Goal: Information Seeking & Learning: Learn about a topic

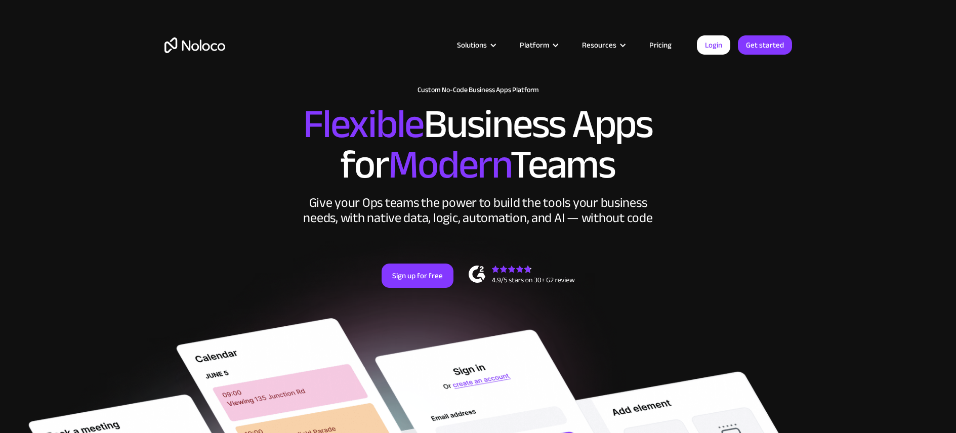
click at [666, 49] on link "Pricing" at bounding box center [661, 44] width 48 height 13
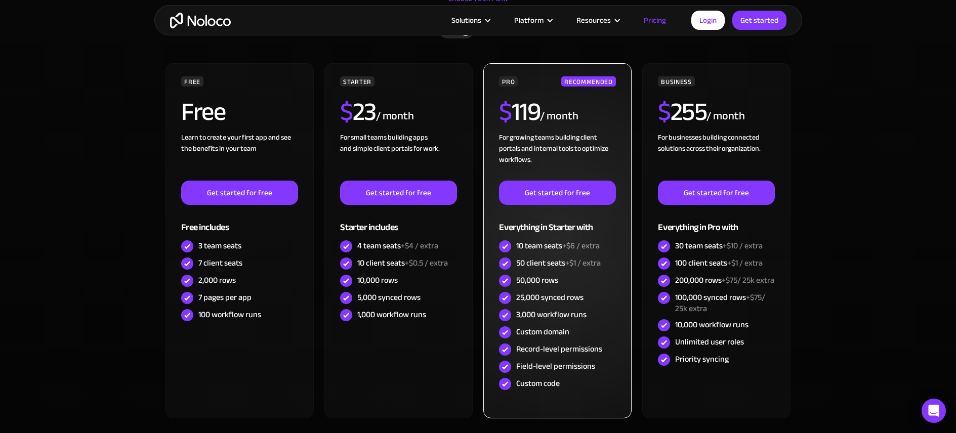
scroll to position [291, 0]
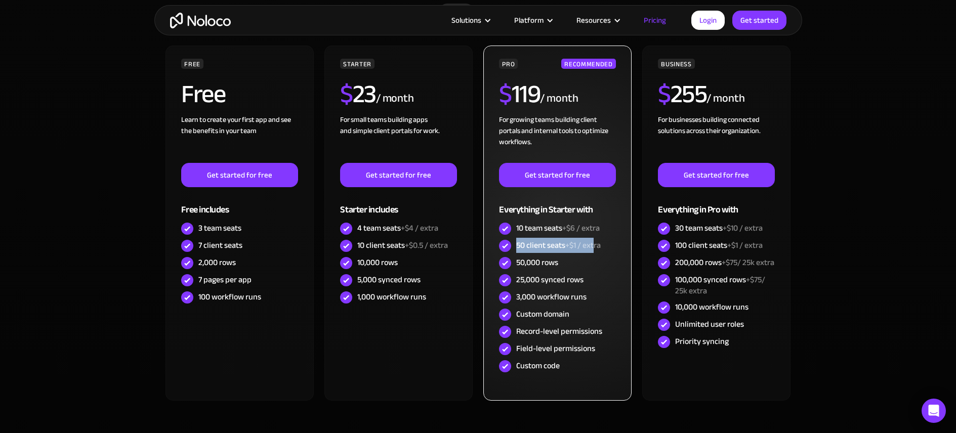
drag, startPoint x: 517, startPoint y: 247, endPoint x: 595, endPoint y: 241, distance: 78.2
click at [595, 241] on div "50 client seats +$1 / extra" at bounding box center [558, 245] width 85 height 11
click at [556, 277] on div "25,000 synced rows" at bounding box center [549, 279] width 67 height 11
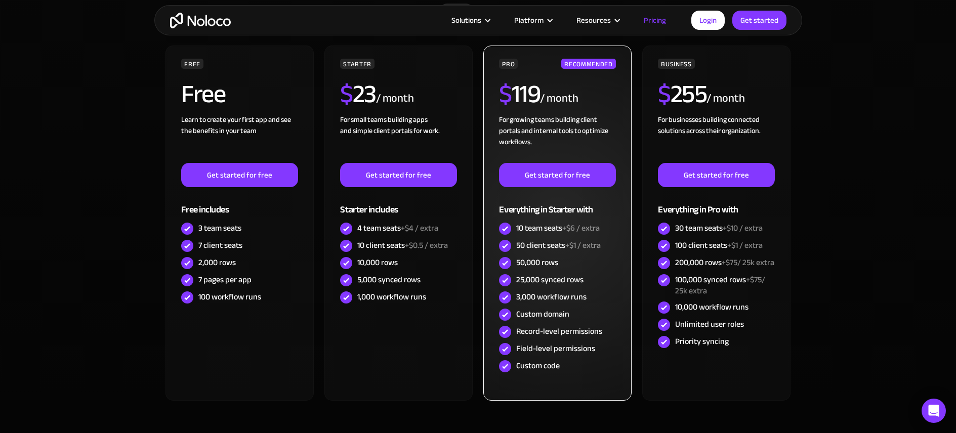
click at [554, 294] on div "3,000 workflow runs" at bounding box center [551, 296] width 70 height 11
click at [568, 316] on div "Custom domain" at bounding box center [542, 314] width 53 height 11
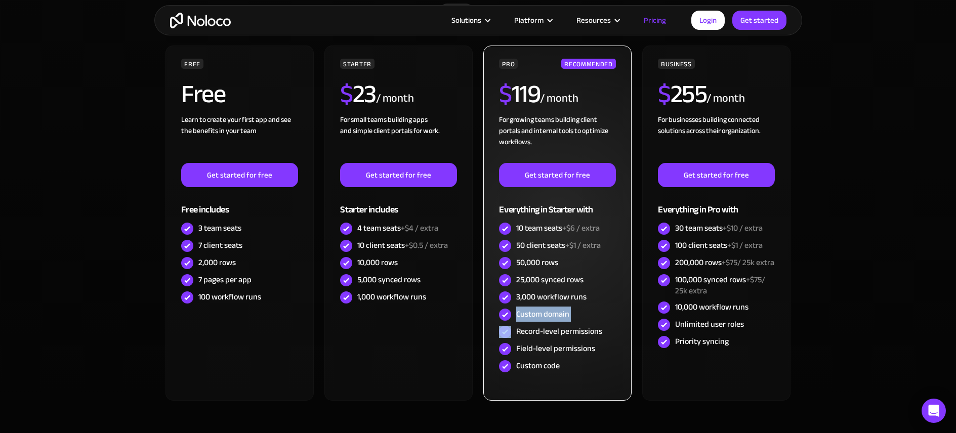
click at [568, 316] on div "Custom domain" at bounding box center [542, 314] width 53 height 11
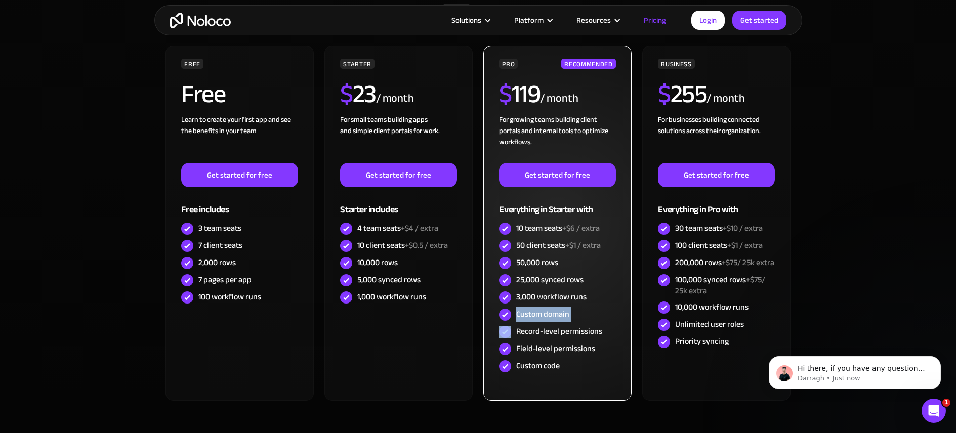
scroll to position [0, 0]
click at [582, 333] on div "Record-level permissions" at bounding box center [559, 331] width 86 height 11
click at [580, 350] on div "Field-level permissions" at bounding box center [555, 348] width 79 height 11
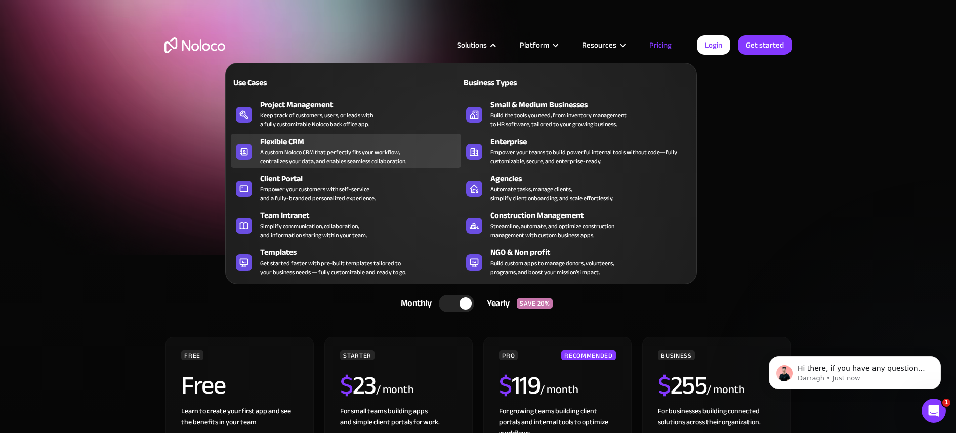
click at [346, 151] on div "A custom Noloco CRM that perfectly fits your workflow, centralizes your data, a…" at bounding box center [333, 157] width 146 height 18
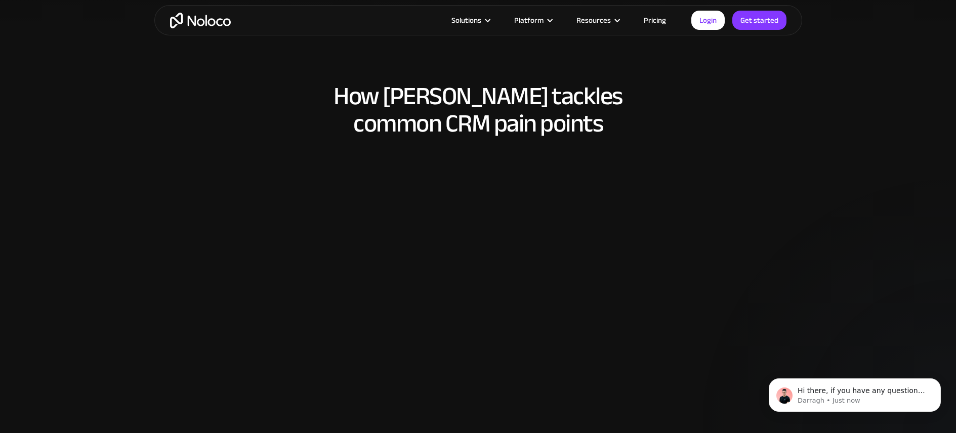
scroll to position [675, 0]
